Goal: Task Accomplishment & Management: Manage account settings

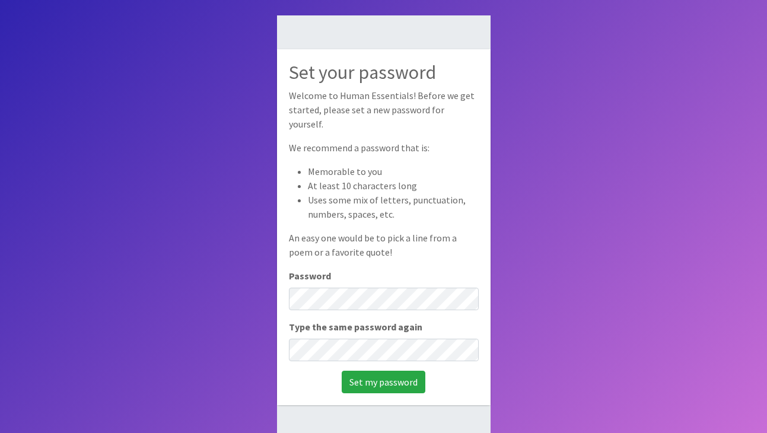
scroll to position [79, 0]
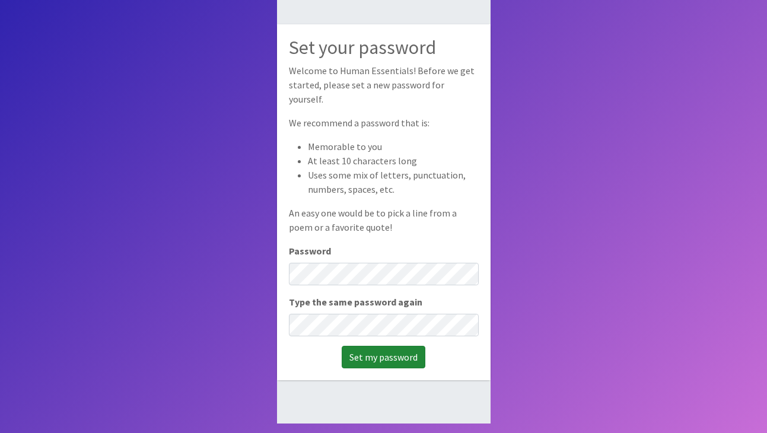
click at [383, 360] on input "Set my password" at bounding box center [384, 357] width 84 height 23
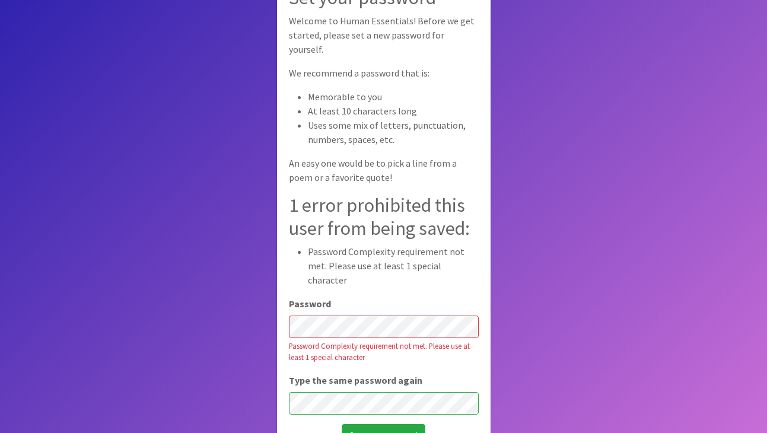
scroll to position [85, 0]
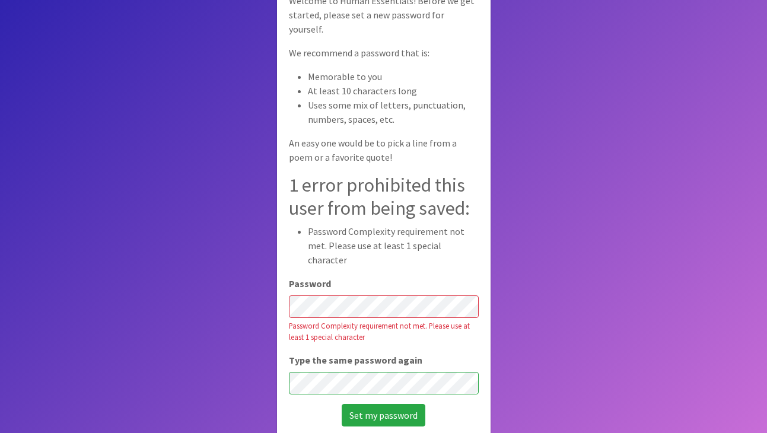
click at [454, 251] on li "Password Complexity requirement not met. Please use at least 1 special character" at bounding box center [393, 245] width 171 height 43
click at [540, 349] on body "Set your password Welcome to Human Essentials! Before we get started, please se…" at bounding box center [383, 171] width 767 height 512
click at [270, 297] on body "Set your password Welcome to Human Essentials! Before we get started, please se…" at bounding box center [383, 171] width 767 height 512
click at [286, 353] on div "Set your password Welcome to Human Essentials! Before we get started, please se…" at bounding box center [384, 196] width 214 height 484
click at [236, 320] on body "Set your password Welcome to Human Essentials! Before we get started, please se…" at bounding box center [383, 171] width 767 height 512
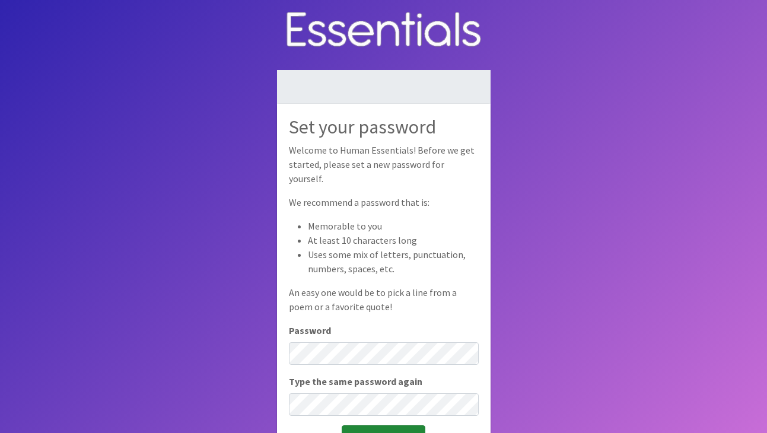
click at [406, 425] on input "Set my password" at bounding box center [384, 436] width 84 height 23
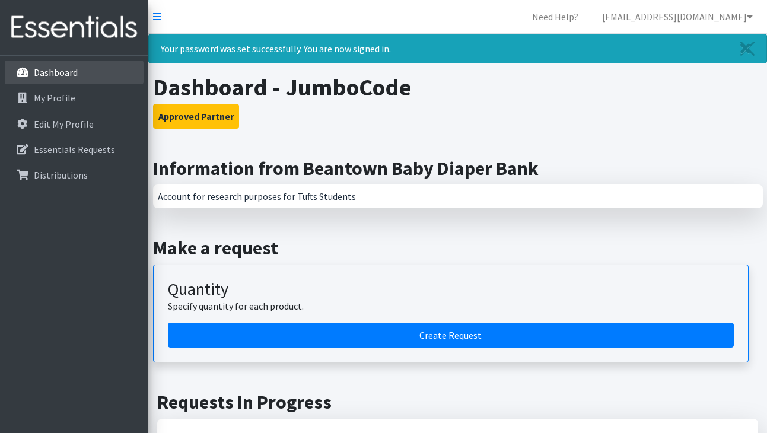
click at [62, 72] on p "Dashboard" at bounding box center [56, 72] width 44 height 12
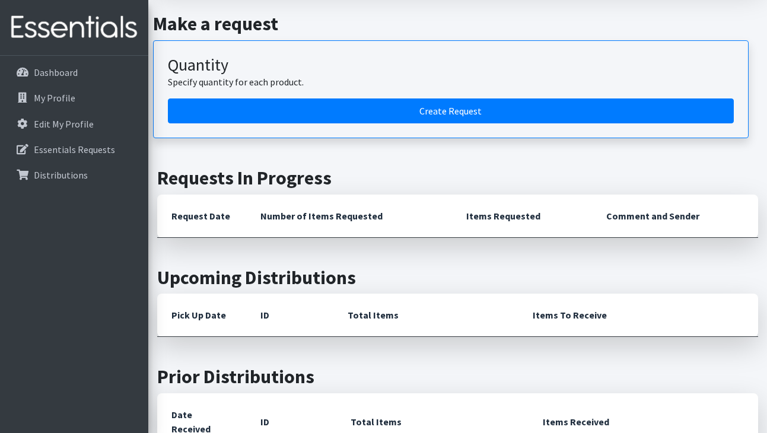
scroll to position [198, 0]
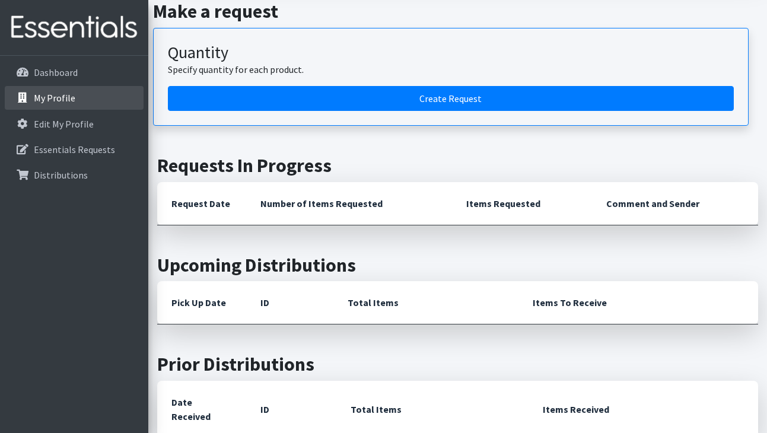
click at [54, 92] on p "My Profile" at bounding box center [55, 98] width 42 height 12
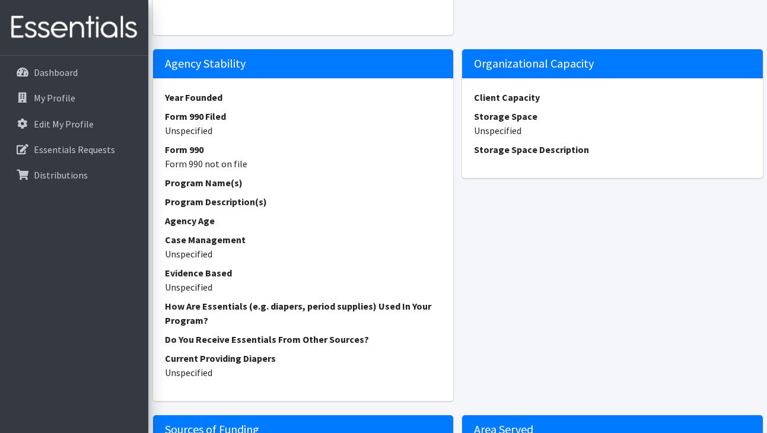
scroll to position [433, 0]
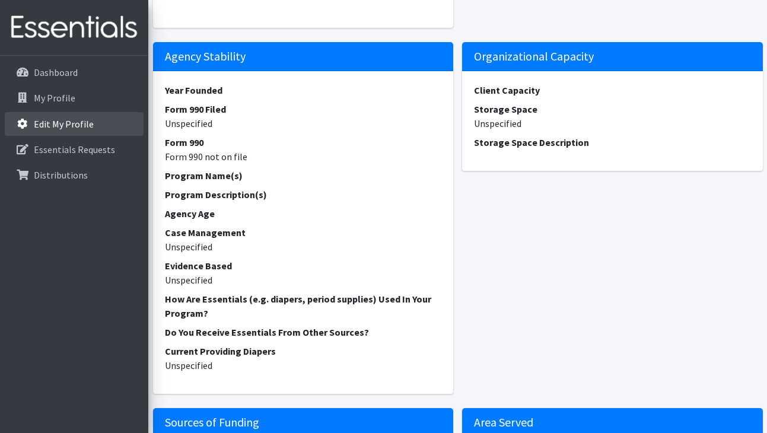
click at [91, 129] on link "Edit My Profile" at bounding box center [74, 124] width 139 height 24
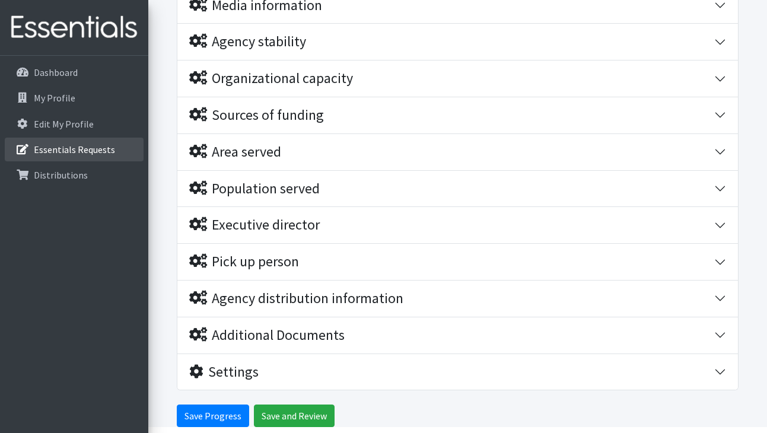
scroll to position [278, 0]
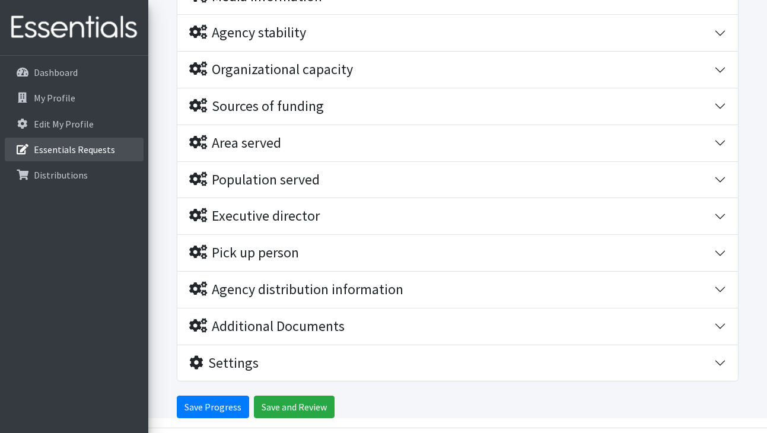
click at [89, 146] on p "Essentials Requests" at bounding box center [74, 150] width 81 height 12
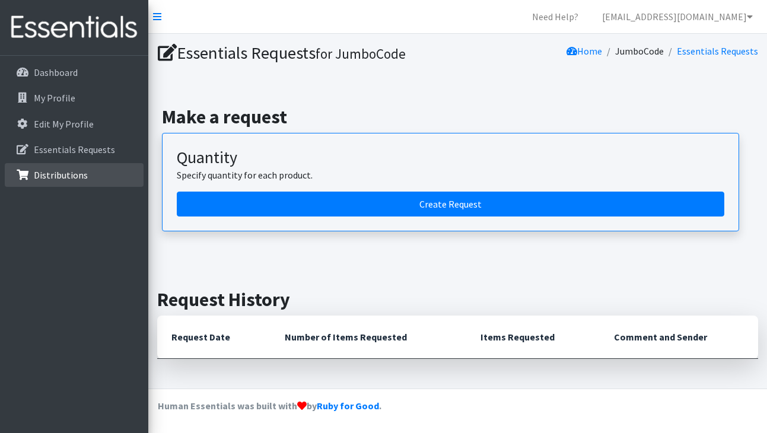
click at [87, 168] on link "Distributions" at bounding box center [74, 175] width 139 height 24
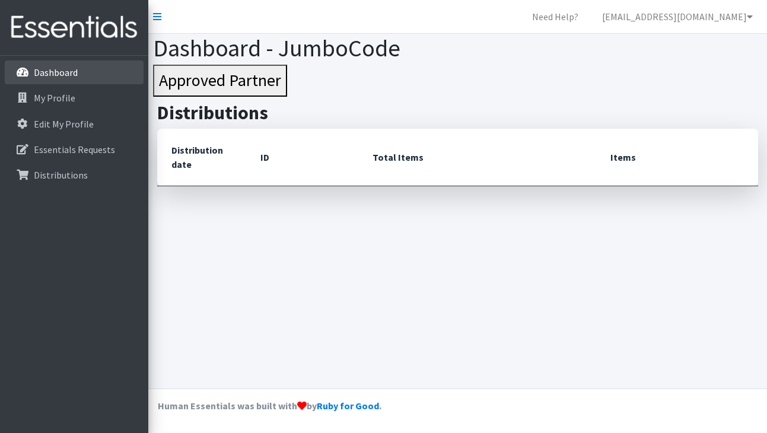
click at [81, 71] on link "Dashboard" at bounding box center [74, 72] width 139 height 24
